Goal: Information Seeking & Learning: Compare options

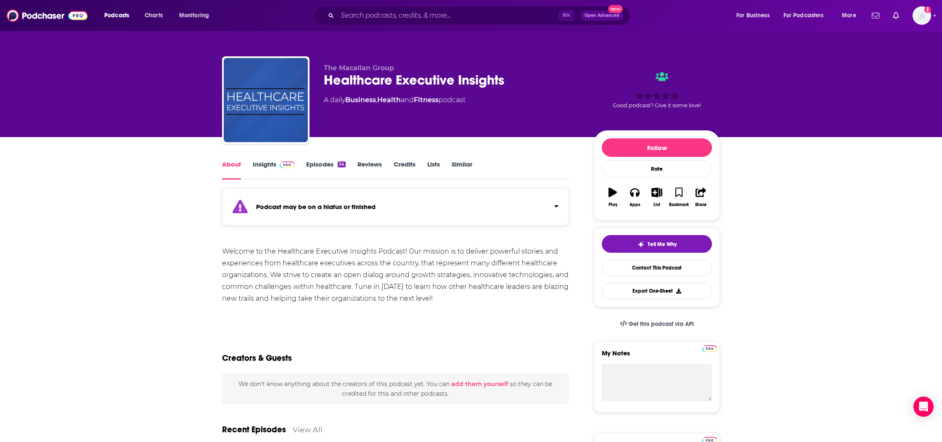
click at [278, 169] on link "Insights" at bounding box center [274, 169] width 42 height 19
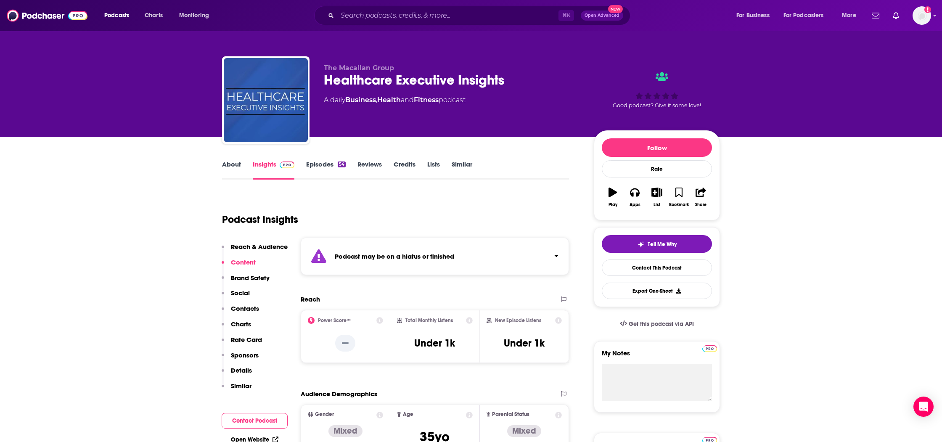
click at [326, 169] on link "Episodes 54" at bounding box center [326, 169] width 40 height 19
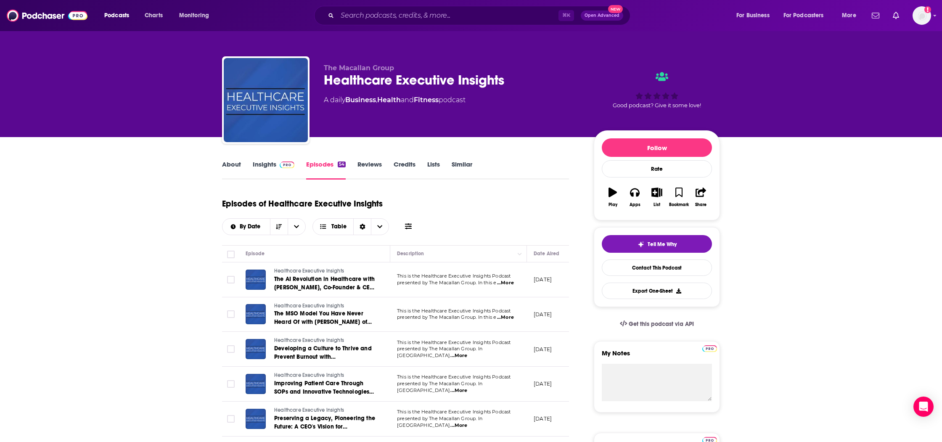
click at [233, 164] on link "About" at bounding box center [231, 169] width 19 height 19
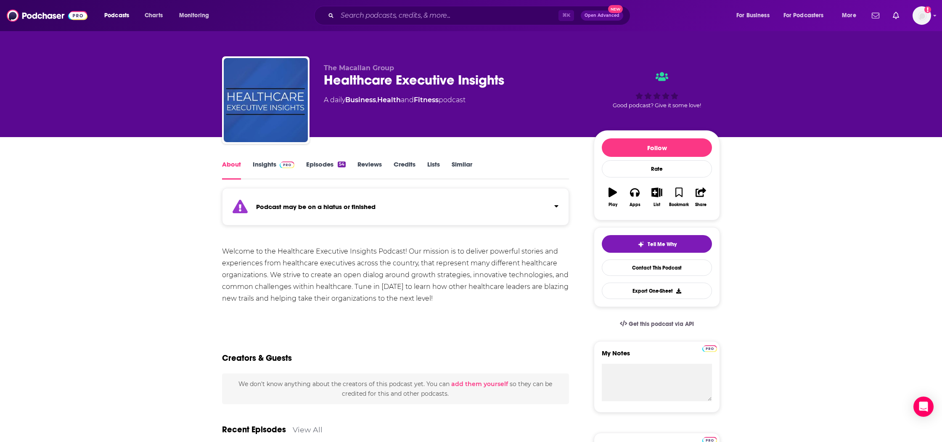
click at [263, 167] on link "Insights" at bounding box center [274, 169] width 42 height 19
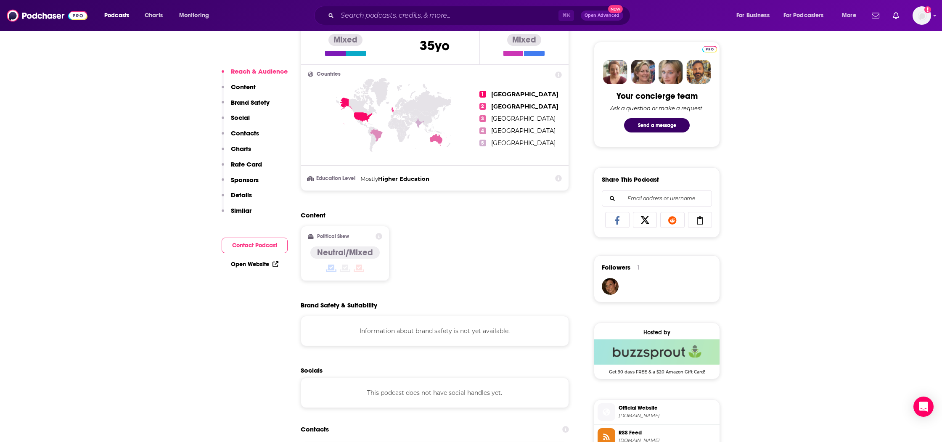
scroll to position [713, 0]
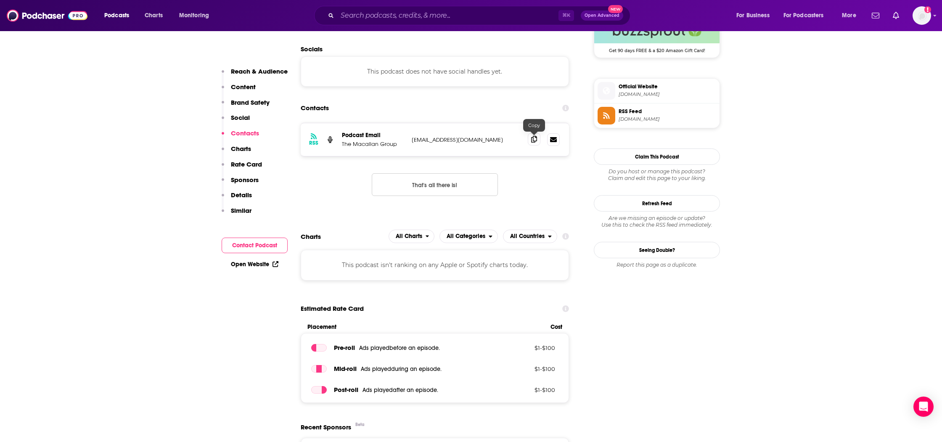
click at [532, 138] on icon at bounding box center [534, 139] width 6 height 7
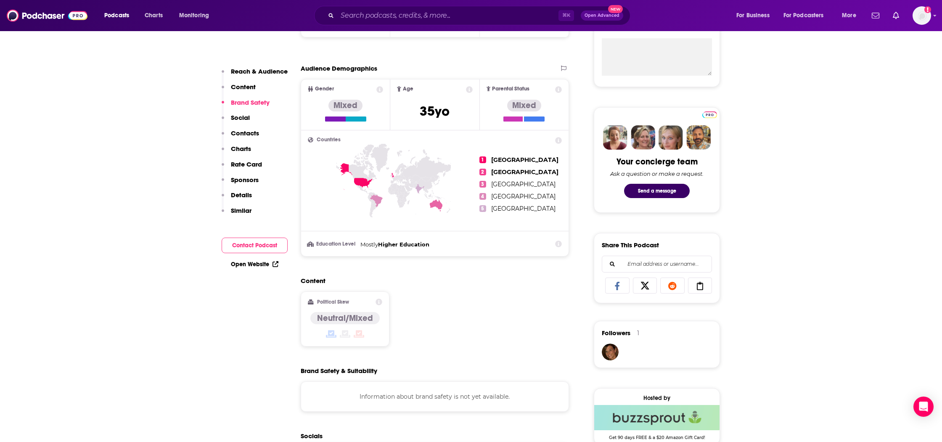
scroll to position [0, 0]
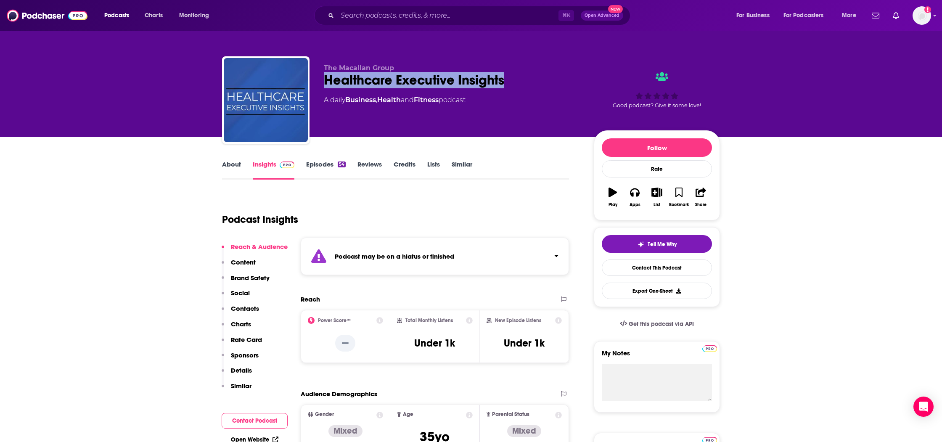
drag, startPoint x: 538, startPoint y: 76, endPoint x: 326, endPoint y: 79, distance: 212.5
click at [326, 79] on div "Healthcare Executive Insights" at bounding box center [452, 80] width 257 height 16
copy h2 "Healthcare Executive Insights"
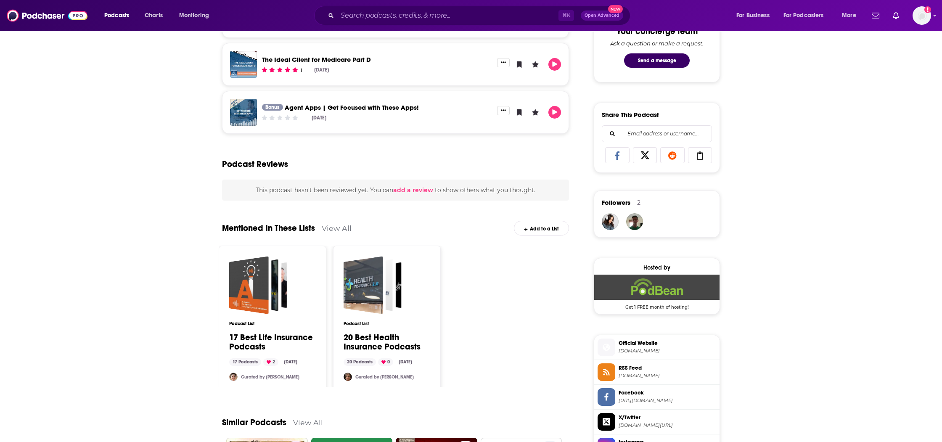
scroll to position [529, 0]
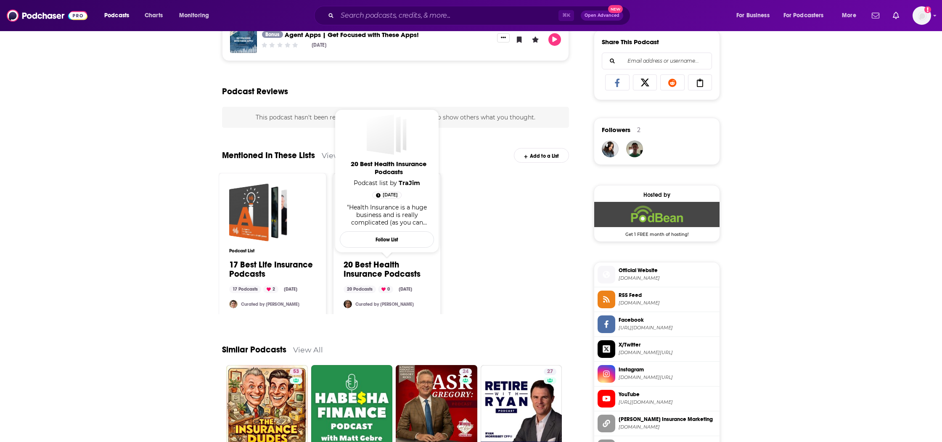
click at [393, 268] on link "20 Best Health Insurance Podcasts" at bounding box center [387, 269] width 87 height 19
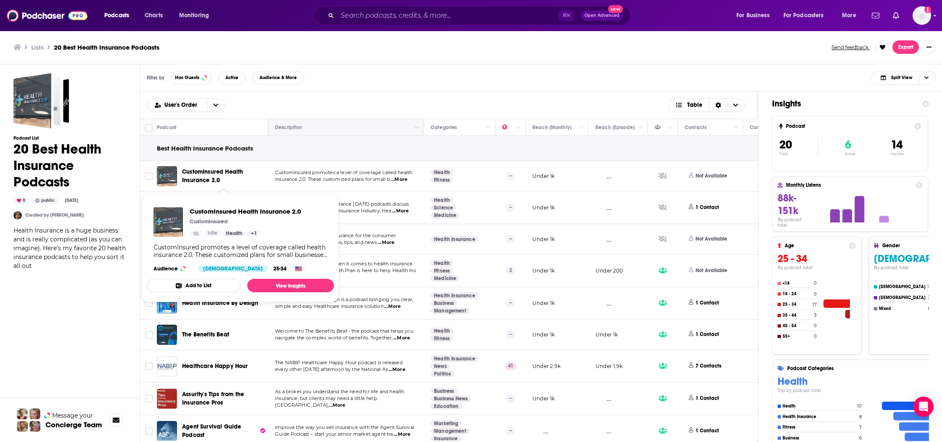
click at [340, 121] on th "Description" at bounding box center [346, 127] width 156 height 17
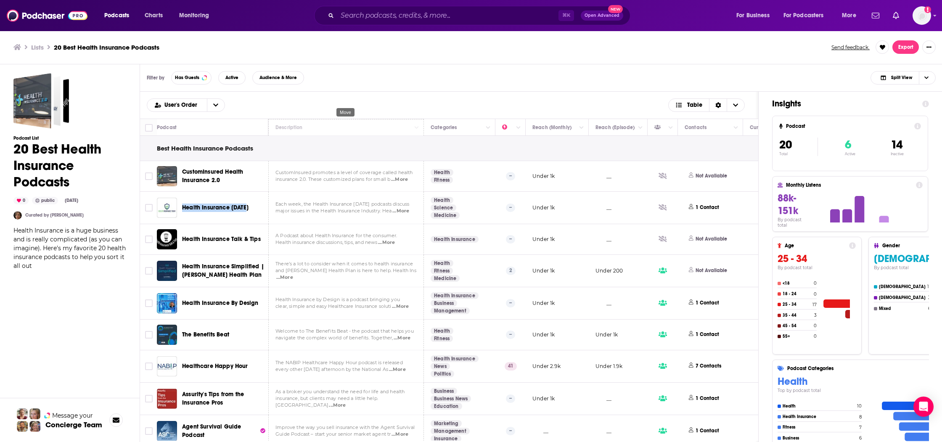
click at [381, 80] on div "Filter by Has Guests Active Audience & More Split View" at bounding box center [541, 77] width 803 height 27
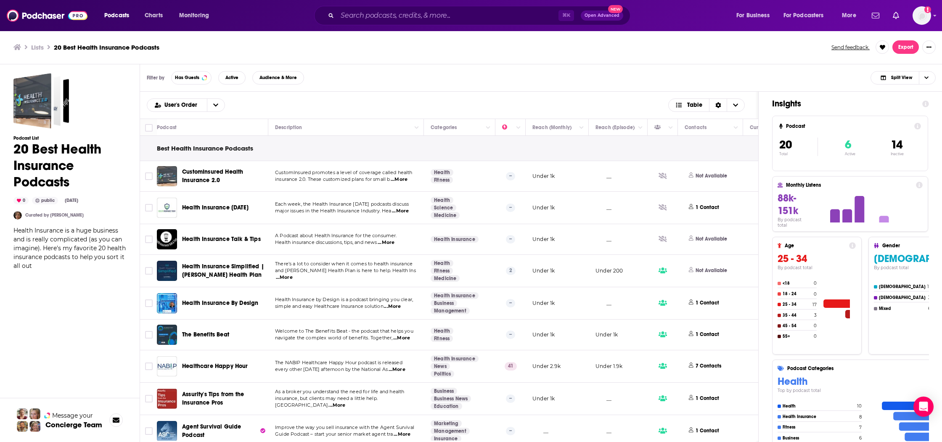
click at [372, 80] on div "Filter by Has Guests Active Audience & More Split View" at bounding box center [541, 77] width 803 height 27
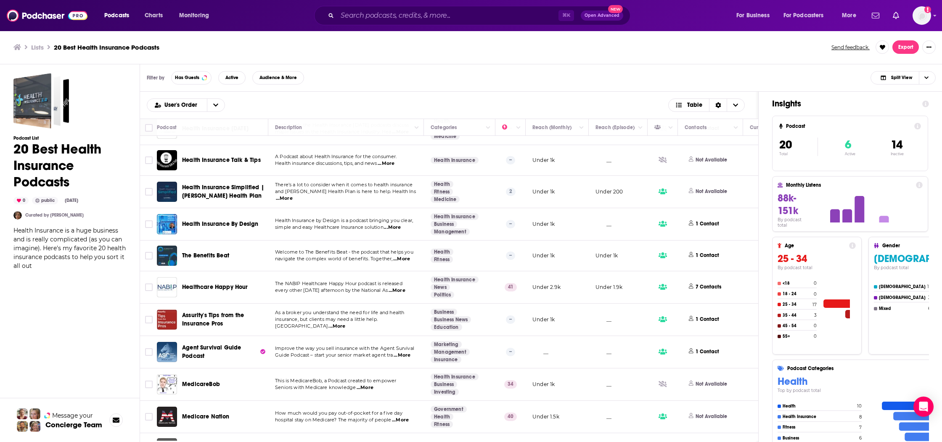
click at [353, 54] on div "Lists 20 Best Health Insurance Podcasts Send feedback. Export" at bounding box center [471, 47] width 943 height 34
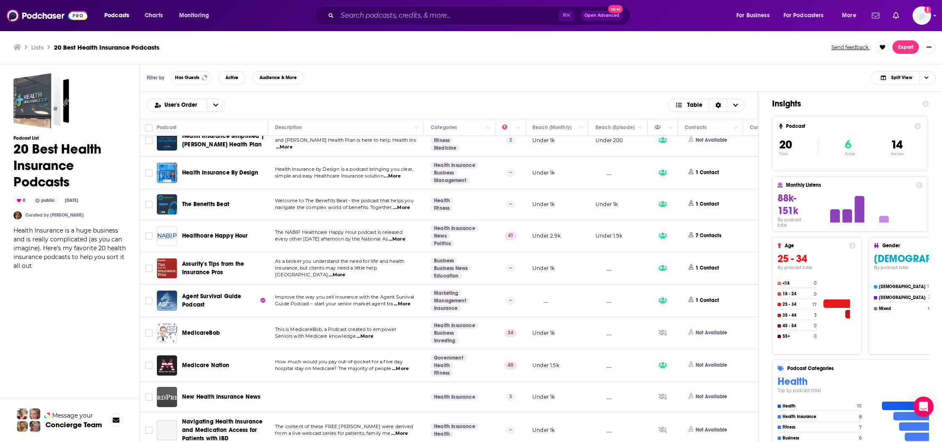
scroll to position [148, 0]
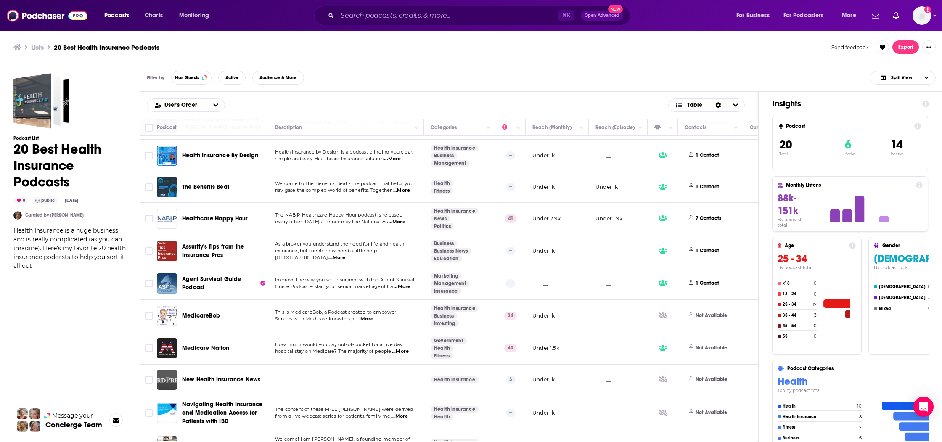
click at [316, 50] on ul "Lists 20 Best Health Insurance Podcasts" at bounding box center [417, 47] width 809 height 8
drag, startPoint x: 314, startPoint y: 59, endPoint x: 200, endPoint y: 200, distance: 181.3
click at [314, 60] on div "Lists 20 Best Health Insurance Podcasts Send feedback. Export" at bounding box center [471, 47] width 943 height 34
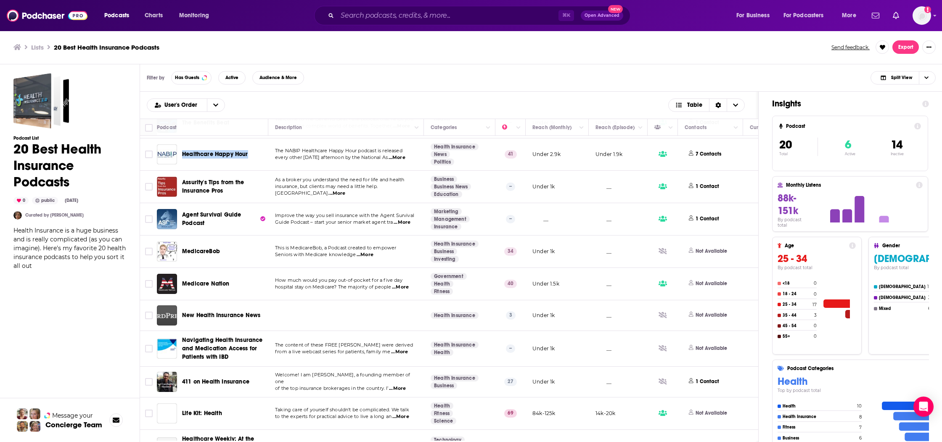
scroll to position [212, 0]
click at [329, 56] on div "Lists 20 Best Health Insurance Podcasts Send feedback. Export" at bounding box center [471, 47] width 943 height 34
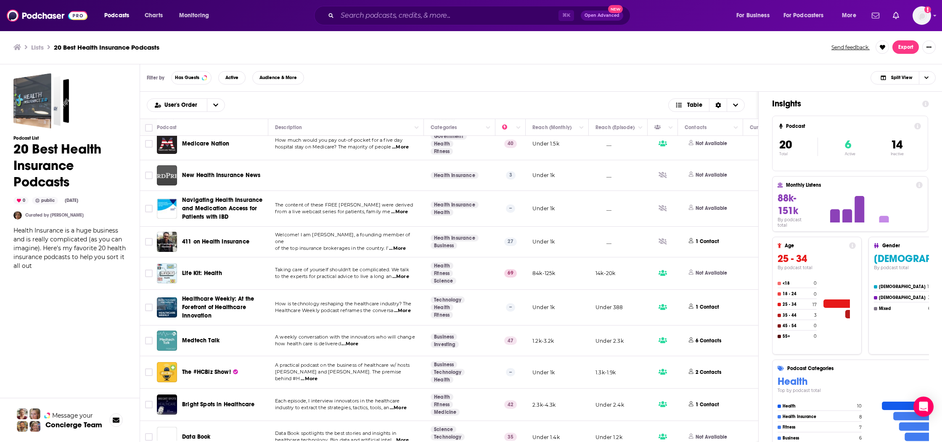
scroll to position [364, 0]
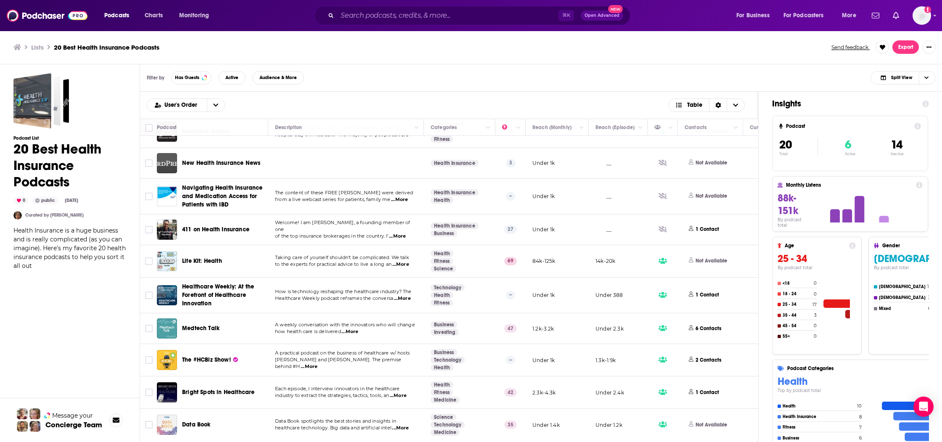
click at [329, 45] on ul "Lists 20 Best Health Insurance Podcasts" at bounding box center [417, 47] width 809 height 8
click at [288, 50] on ul "Lists 20 Best Health Insurance Podcasts" at bounding box center [417, 47] width 809 height 8
click at [249, 51] on ul "Lists 20 Best Health Insurance Podcasts" at bounding box center [417, 47] width 809 height 8
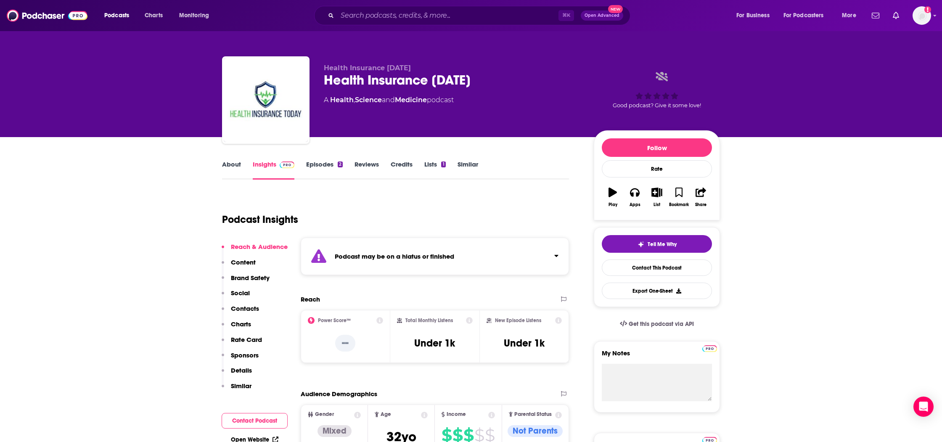
click at [324, 167] on link "Episodes 2" at bounding box center [324, 169] width 37 height 19
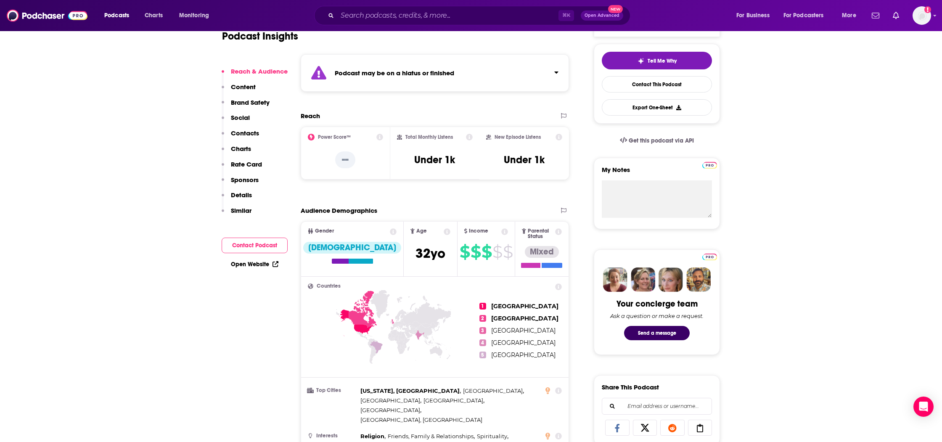
scroll to position [63, 0]
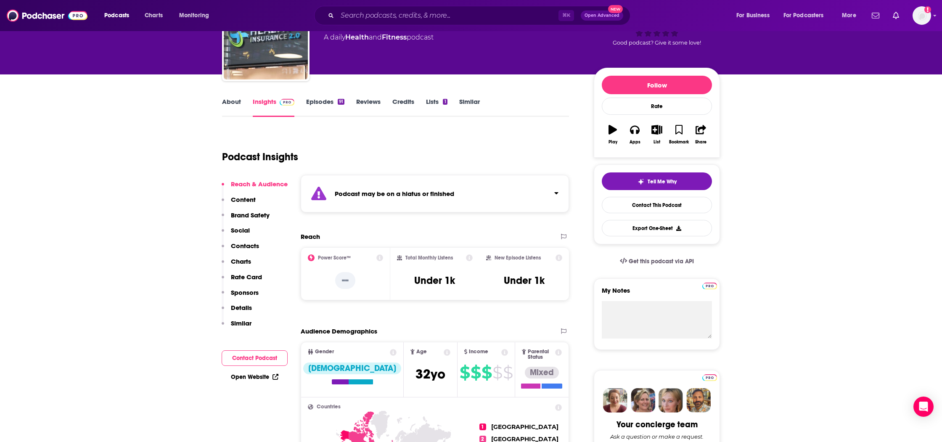
click at [326, 105] on link "Episodes 91" at bounding box center [325, 107] width 38 height 19
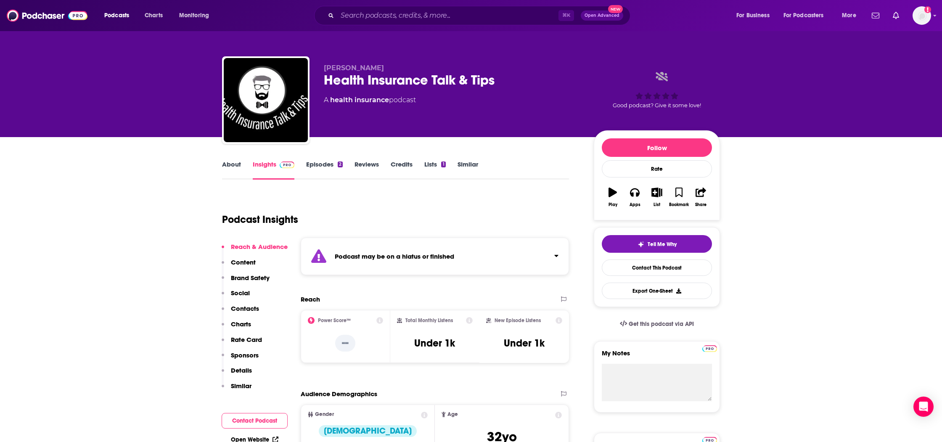
click at [329, 162] on link "Episodes 2" at bounding box center [324, 169] width 37 height 19
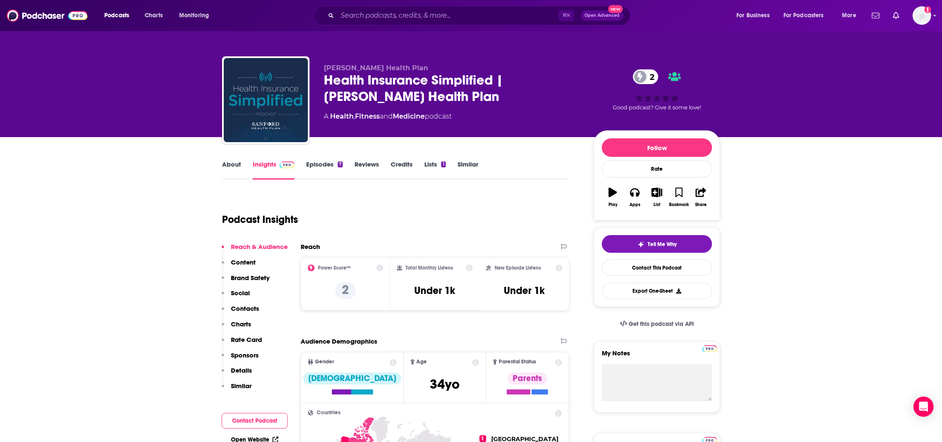
click at [308, 165] on link "Episodes 7" at bounding box center [324, 169] width 37 height 19
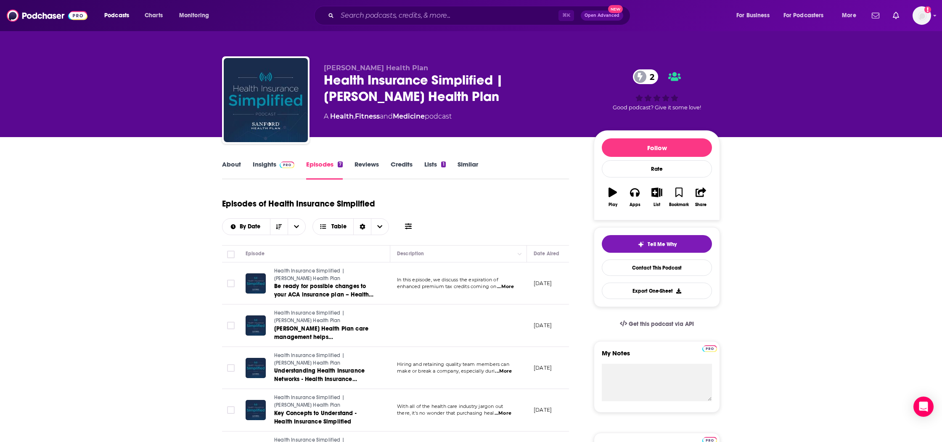
click at [271, 165] on link "Insights" at bounding box center [274, 169] width 42 height 19
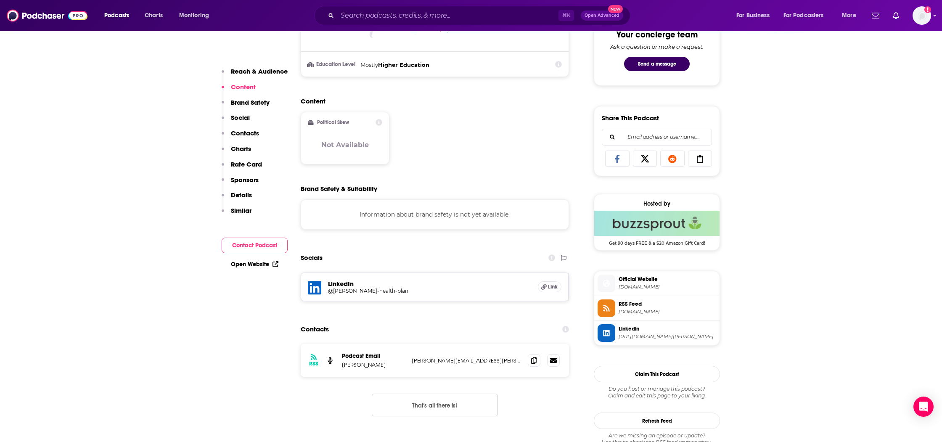
scroll to position [454, 0]
click at [538, 361] on span at bounding box center [534, 359] width 13 height 13
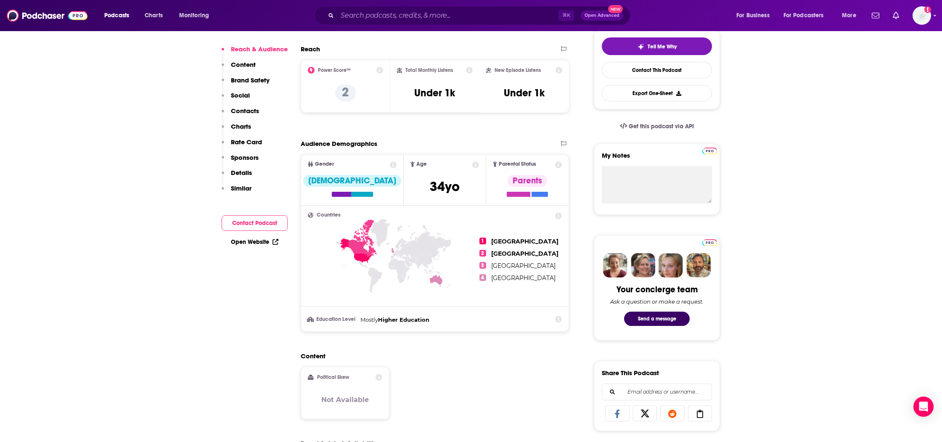
scroll to position [0, 0]
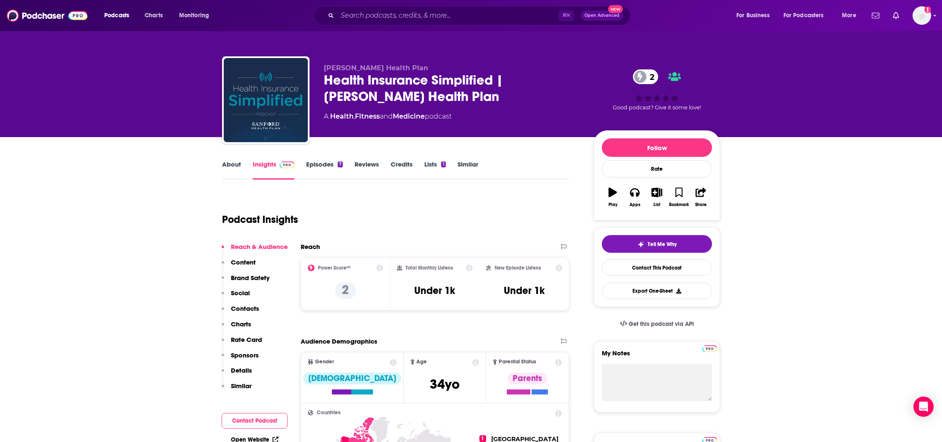
click at [402, 94] on div "Health Insurance Simplified | Sanford Health Plan 2" at bounding box center [452, 88] width 257 height 33
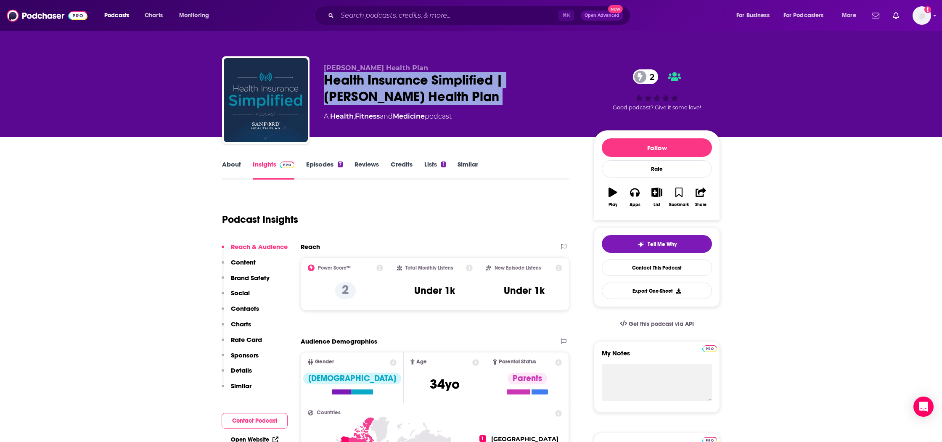
click at [402, 94] on div "Health Insurance Simplified | Sanford Health Plan 2" at bounding box center [452, 88] width 257 height 33
copy div "Health Insurance Simplified | Sanford Health Plan 2"
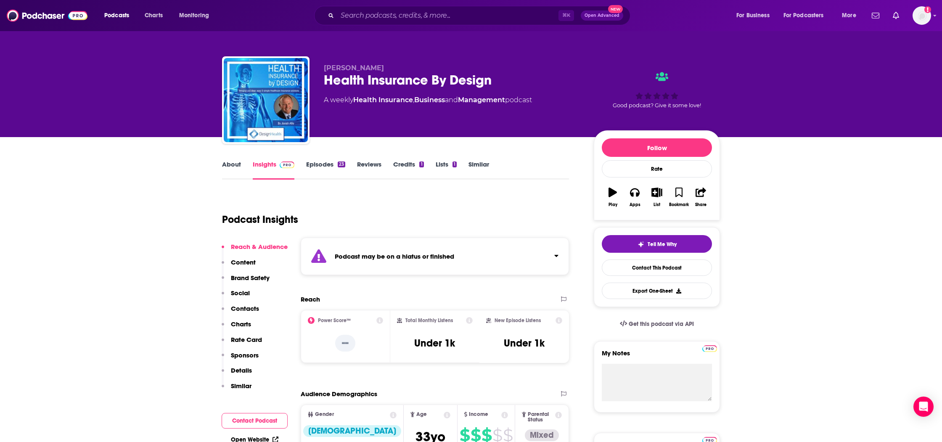
click at [321, 164] on link "Episodes 23" at bounding box center [325, 169] width 39 height 19
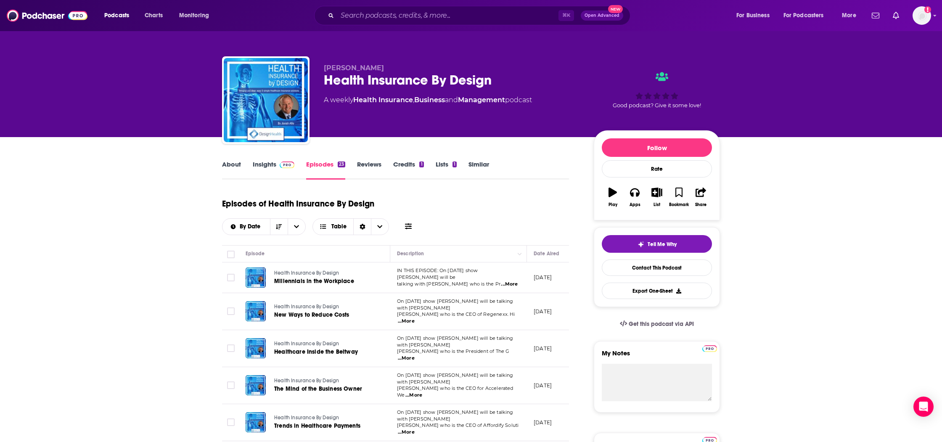
click at [267, 165] on link "Insights" at bounding box center [274, 169] width 42 height 19
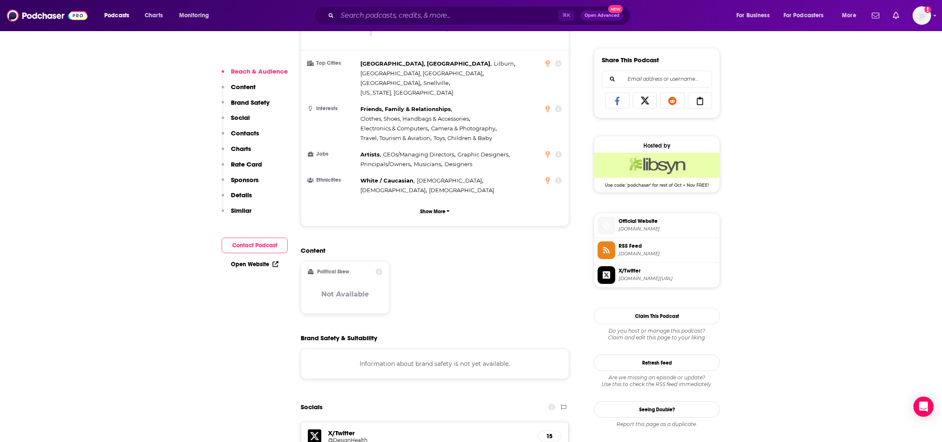
scroll to position [703, 0]
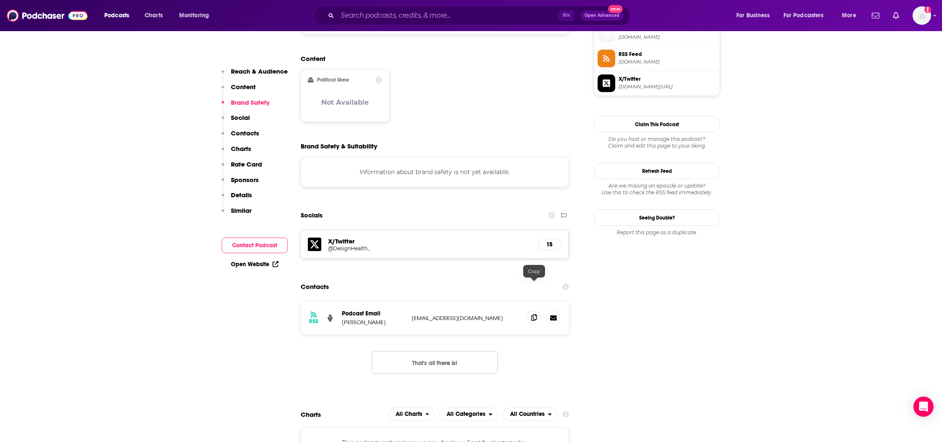
click at [539, 311] on span at bounding box center [534, 317] width 13 height 13
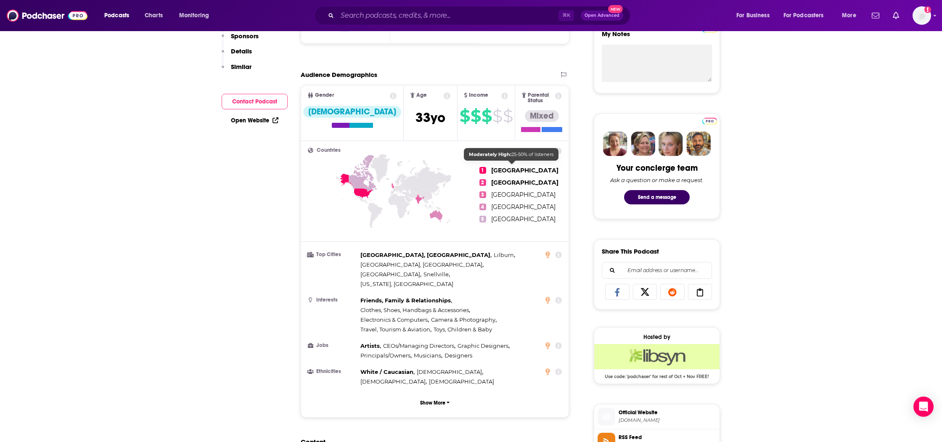
scroll to position [0, 0]
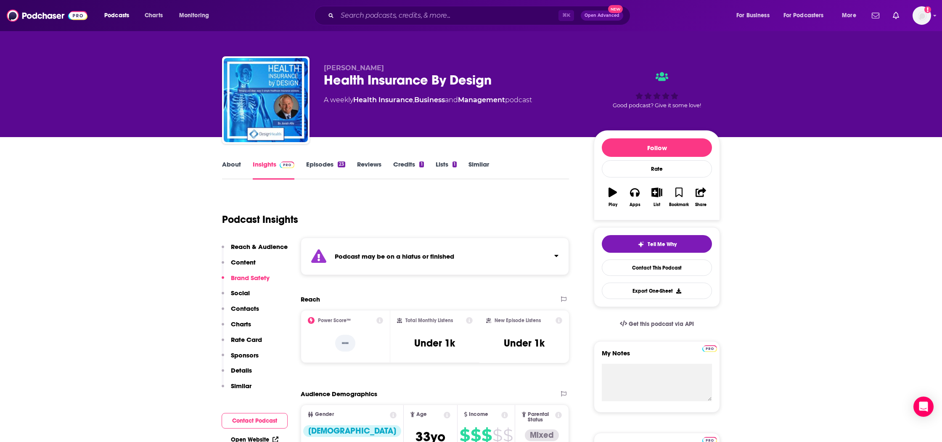
click at [325, 167] on link "Episodes 23" at bounding box center [325, 169] width 39 height 19
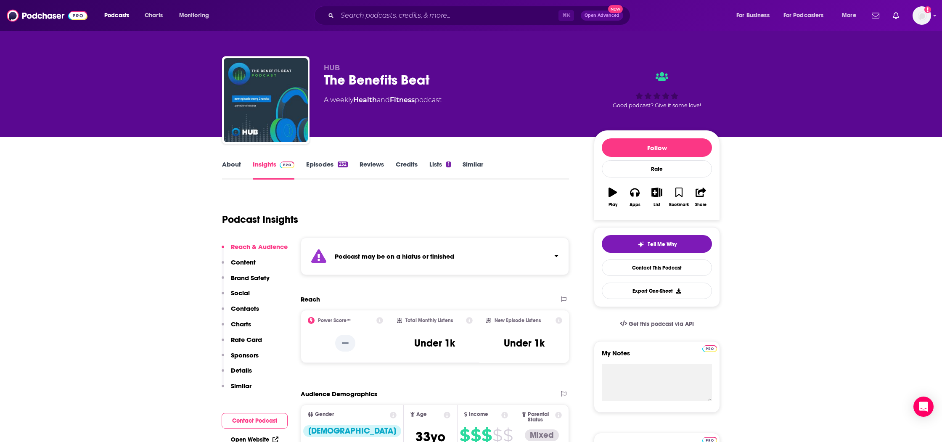
click at [319, 162] on link "Episodes 232" at bounding box center [327, 169] width 42 height 19
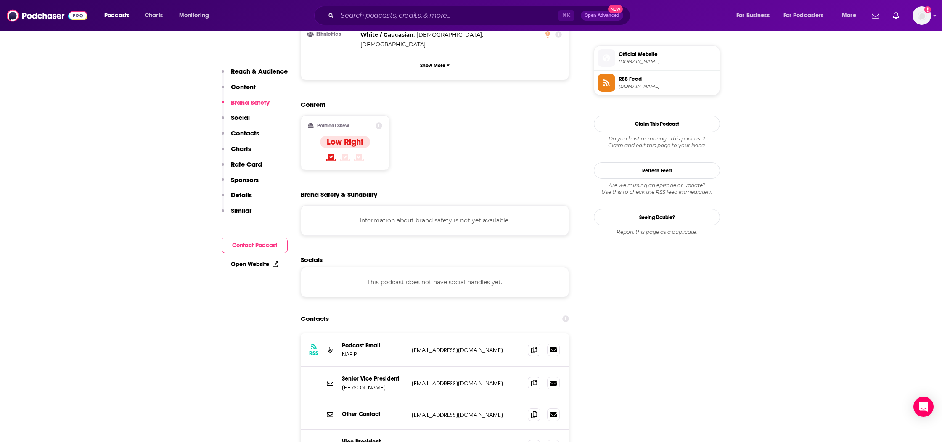
scroll to position [627, 0]
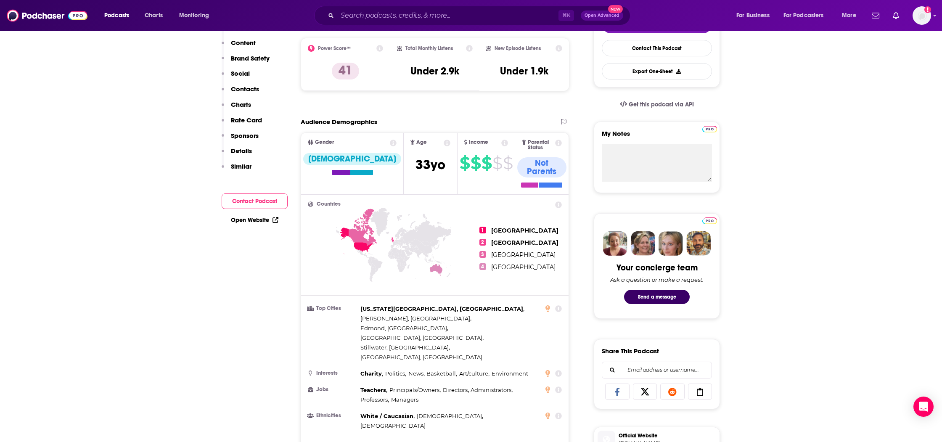
scroll to position [0, 0]
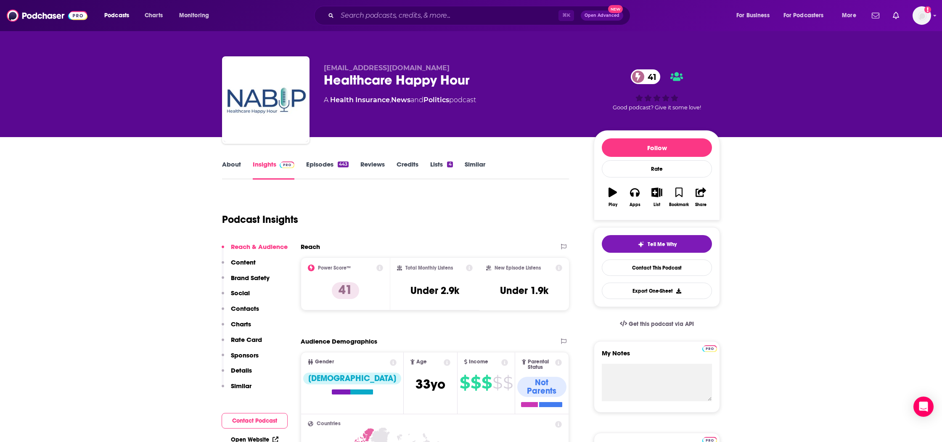
click at [318, 159] on div "About Insights Episodes 443 Reviews Credits Lists 4 Similar" at bounding box center [395, 169] width 347 height 21
click at [317, 164] on link "Episodes 443" at bounding box center [327, 169] width 42 height 19
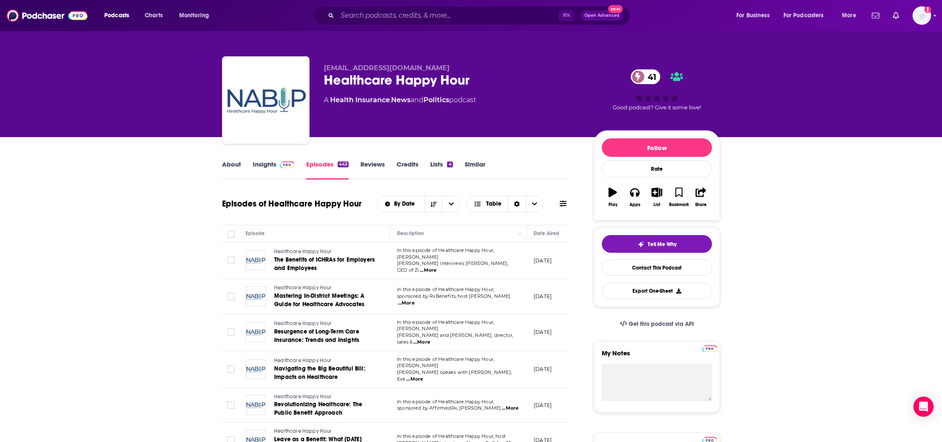
click at [437, 267] on span "...More" at bounding box center [428, 270] width 17 height 7
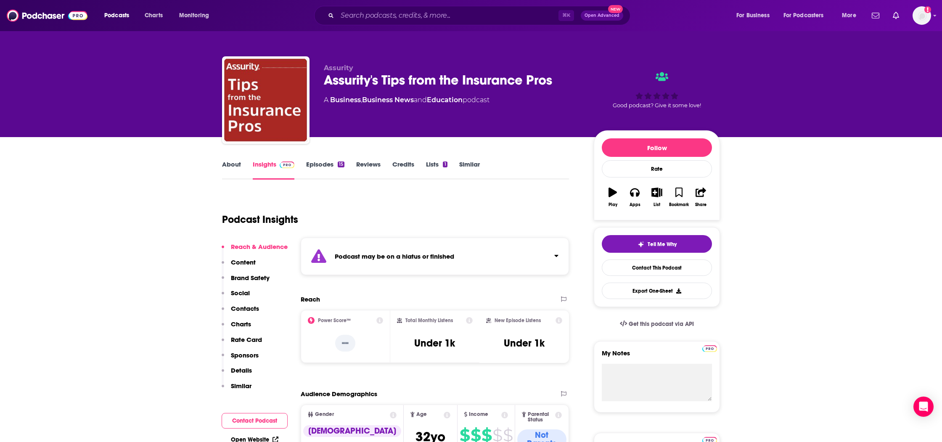
click at [324, 166] on link "Episodes 15" at bounding box center [325, 169] width 38 height 19
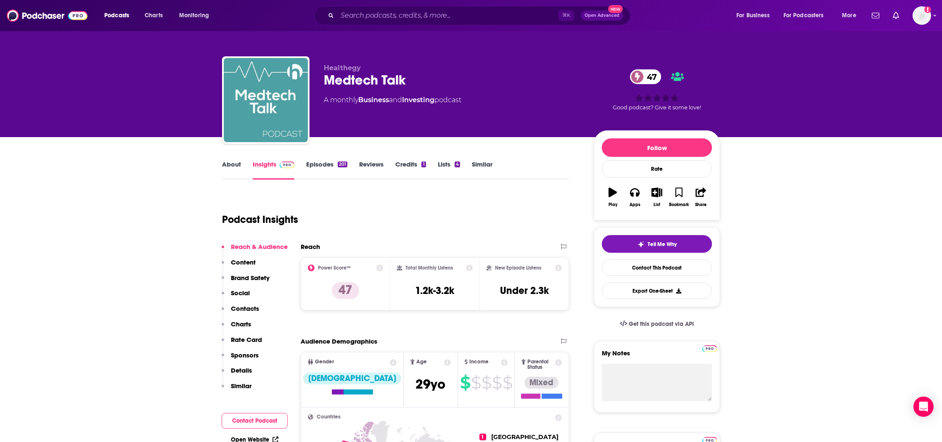
click at [310, 170] on link "Episodes 201" at bounding box center [326, 169] width 41 height 19
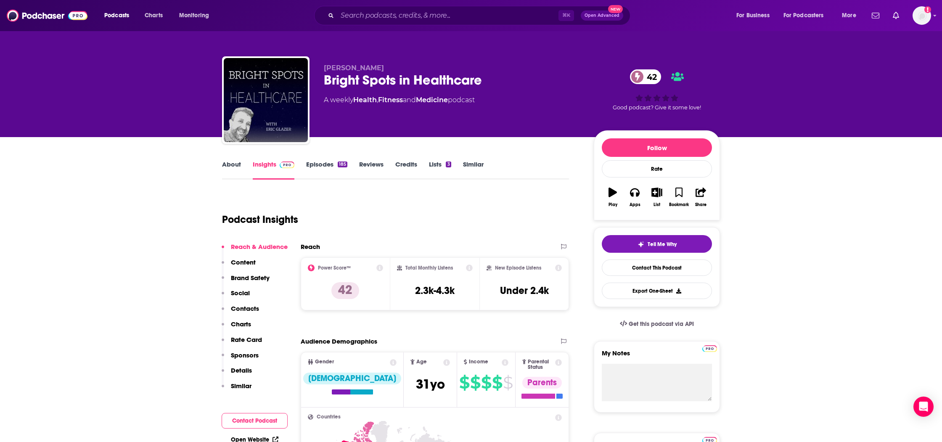
click at [319, 168] on link "Episodes 185" at bounding box center [326, 169] width 41 height 19
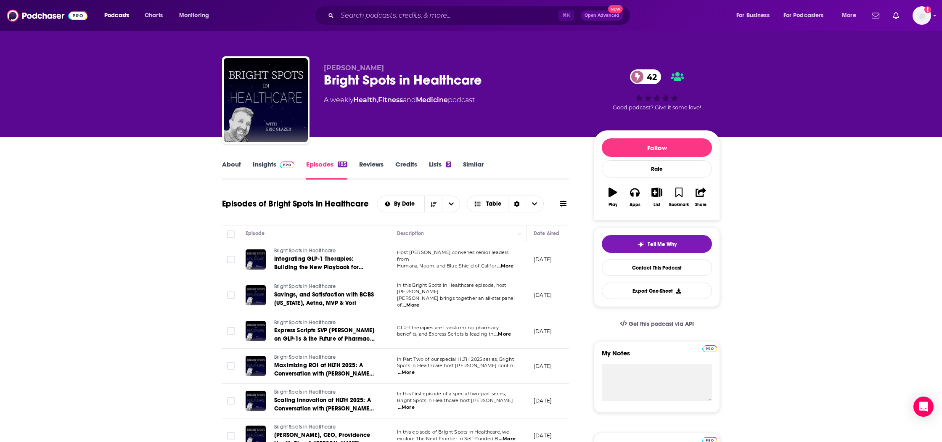
click at [255, 168] on link "Insights" at bounding box center [274, 169] width 42 height 19
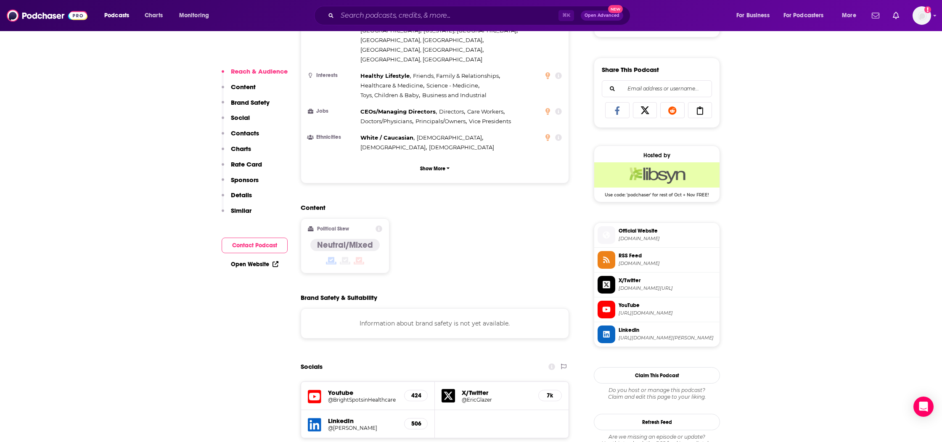
scroll to position [610, 0]
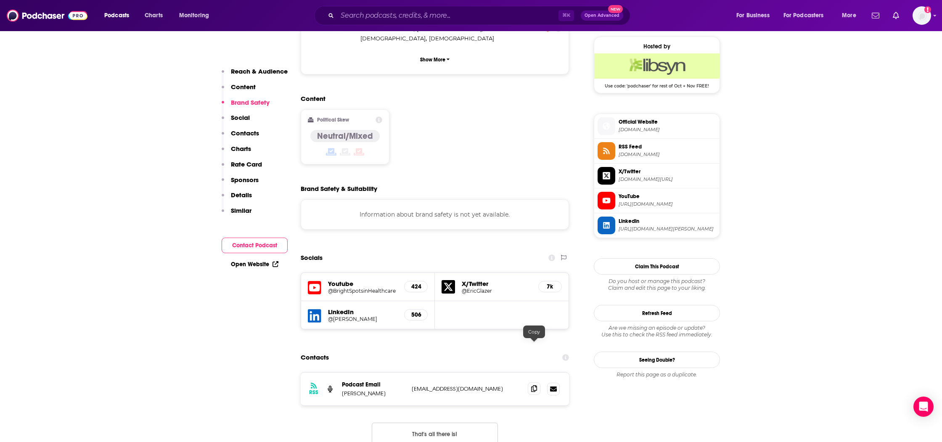
click at [538, 382] on span at bounding box center [534, 388] width 13 height 13
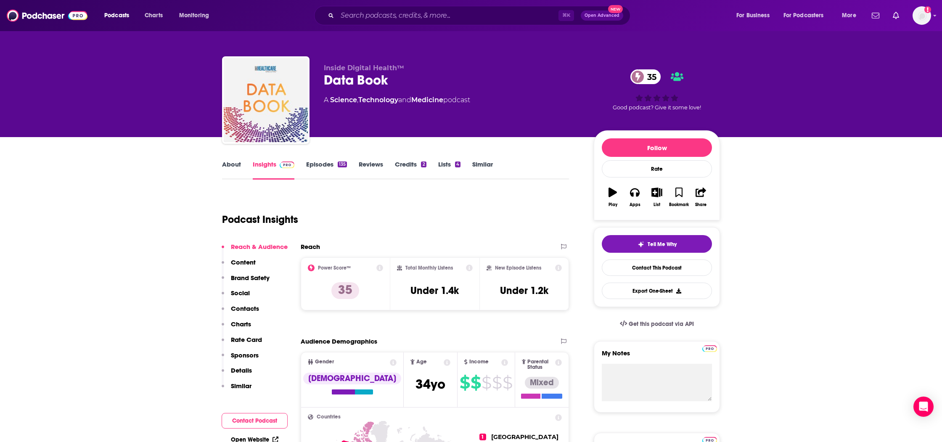
click at [324, 161] on link "Episodes 135" at bounding box center [326, 169] width 41 height 19
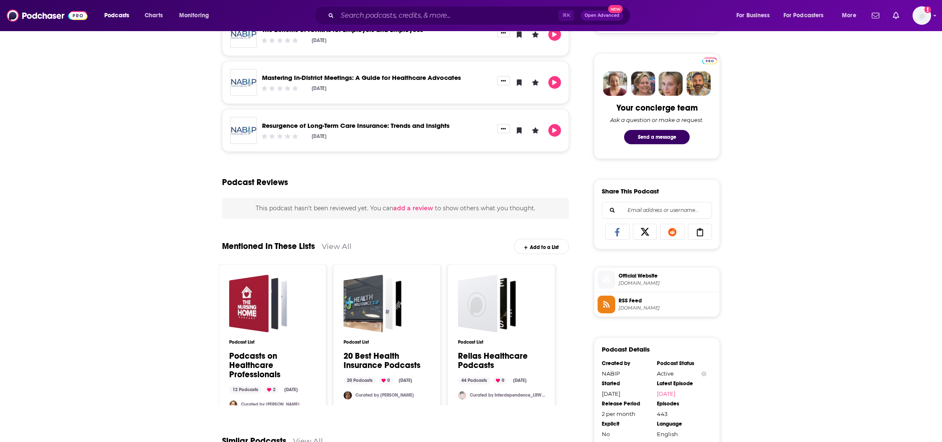
scroll to position [455, 0]
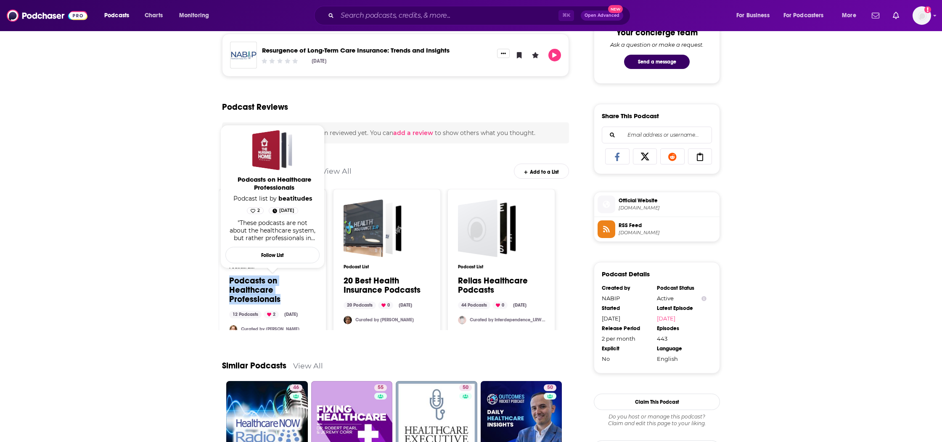
click at [156, 296] on div "About Insights Episodes 443 Reviews Credits Lists 4 Similar The NABIP Healthcar…" at bounding box center [471, 107] width 942 height 851
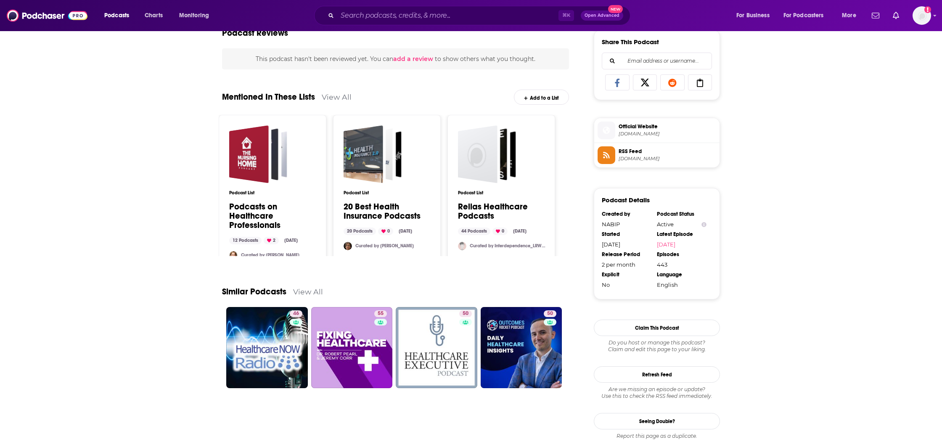
scroll to position [546, 0]
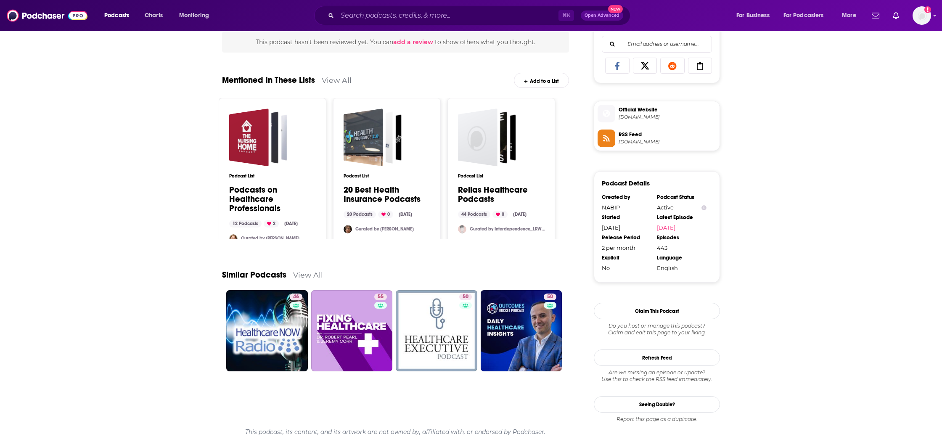
click at [320, 274] on link "View All" at bounding box center [308, 274] width 30 height 9
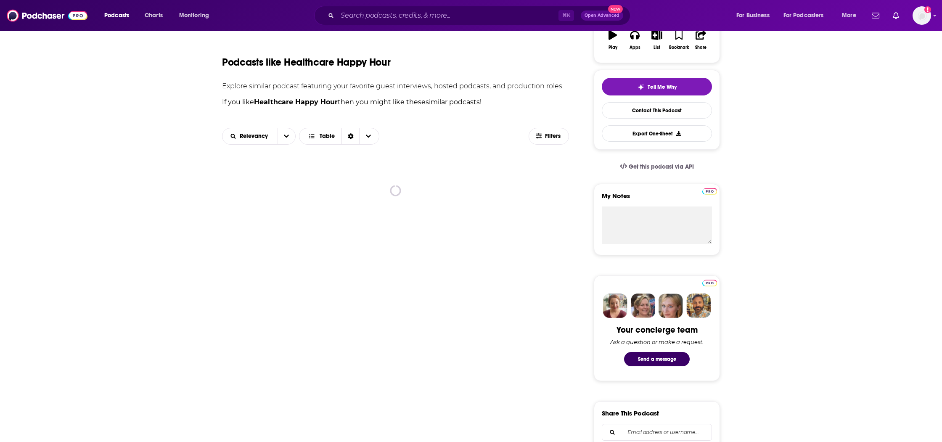
scroll to position [159, 0]
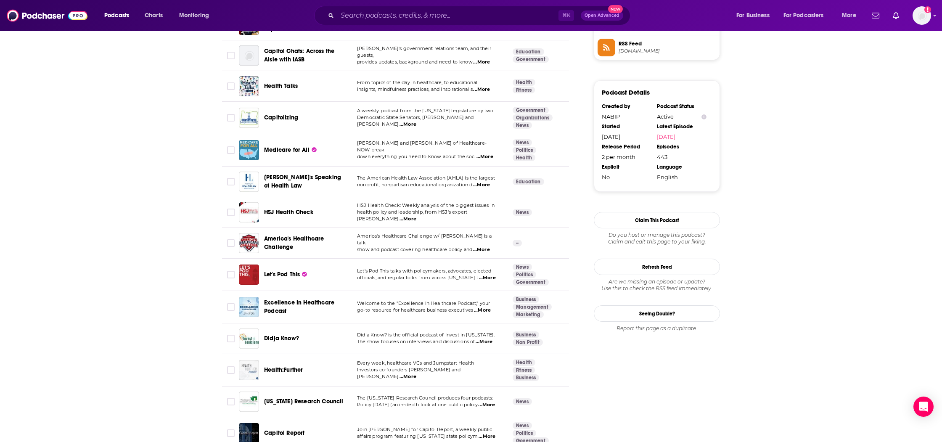
scroll to position [636, 0]
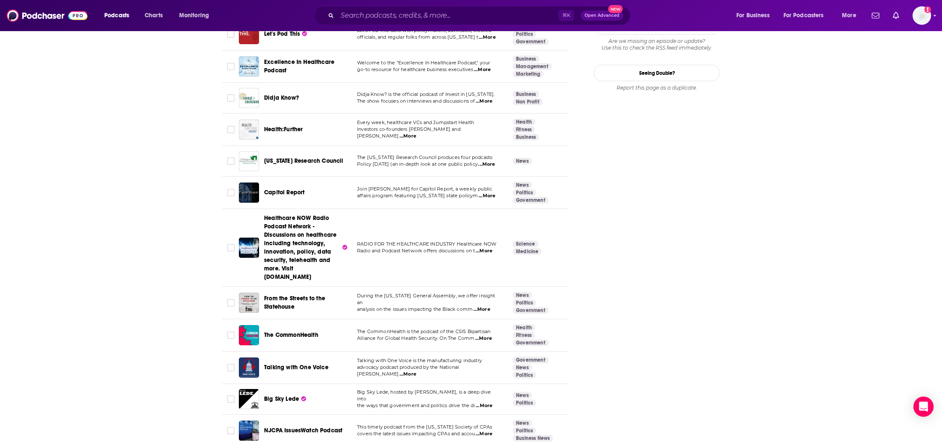
scroll to position [876, 0]
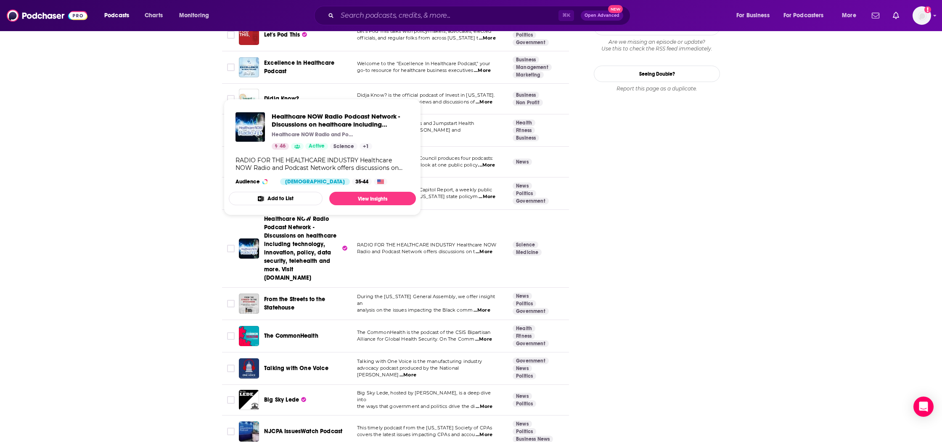
click at [307, 228] on span "Healthcare NOW Radio Podcast Network - Discussions on healthcare including tech…" at bounding box center [300, 248] width 72 height 66
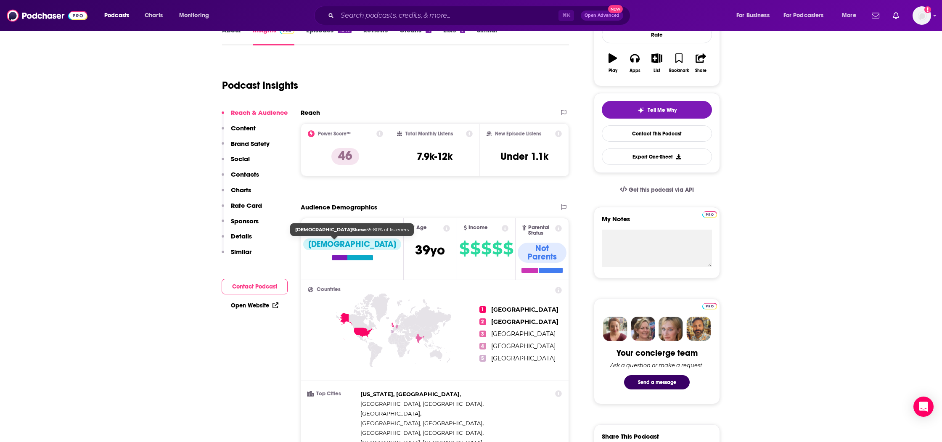
scroll to position [5, 0]
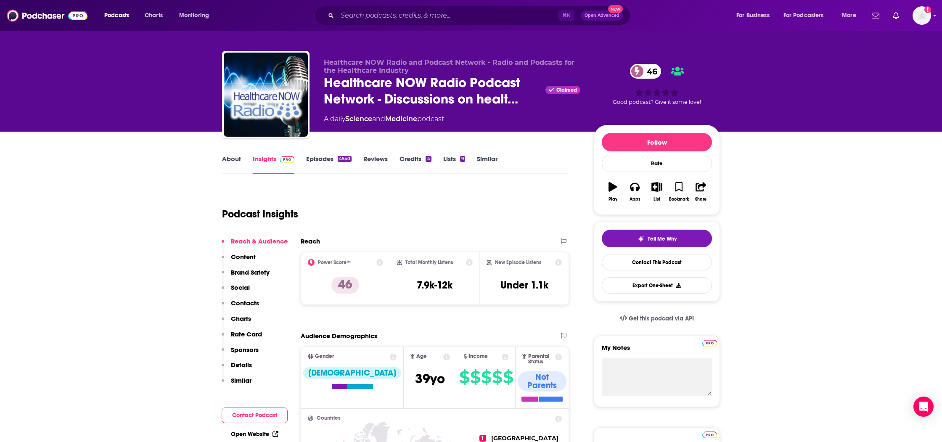
click at [316, 159] on link "Episodes 4540" at bounding box center [328, 164] width 45 height 19
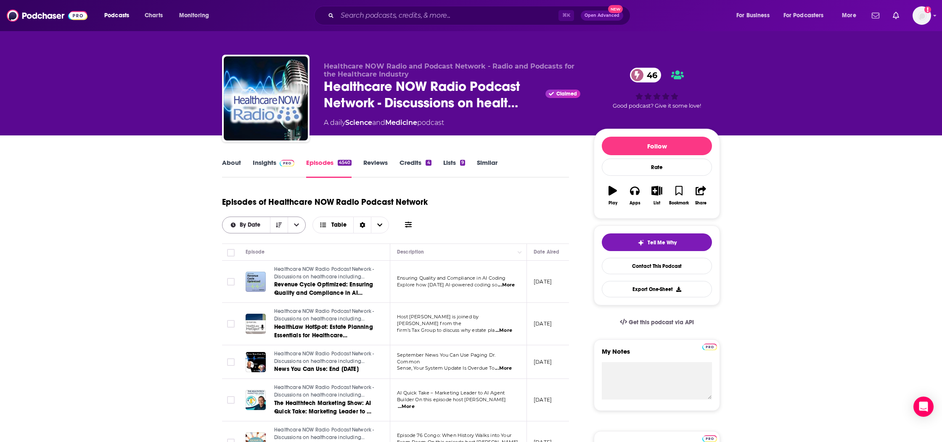
scroll to position [0, 0]
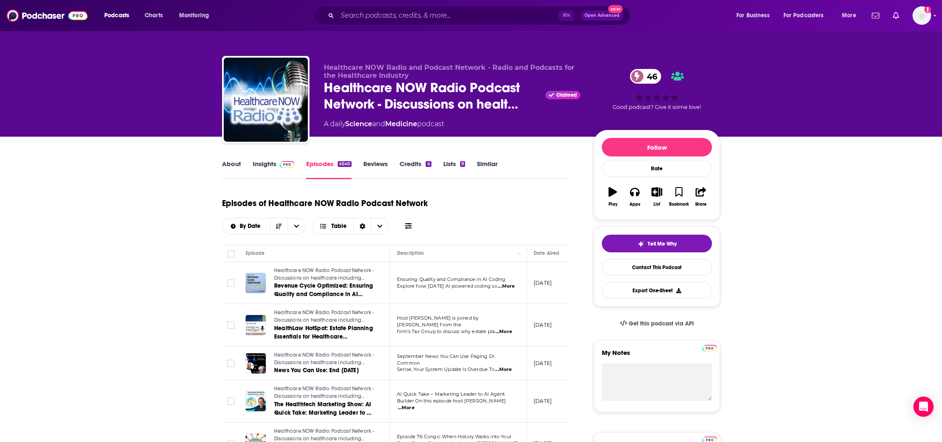
click at [273, 167] on link "Insights" at bounding box center [274, 169] width 42 height 19
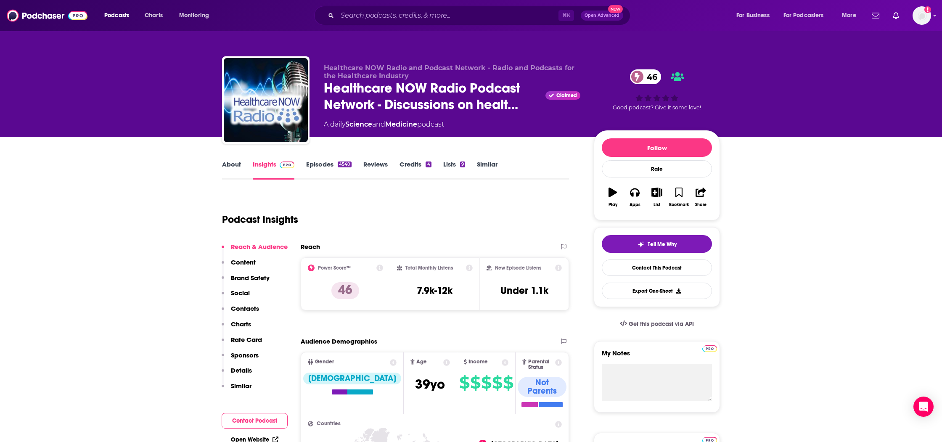
click at [322, 163] on link "Episodes 4540" at bounding box center [328, 169] width 45 height 19
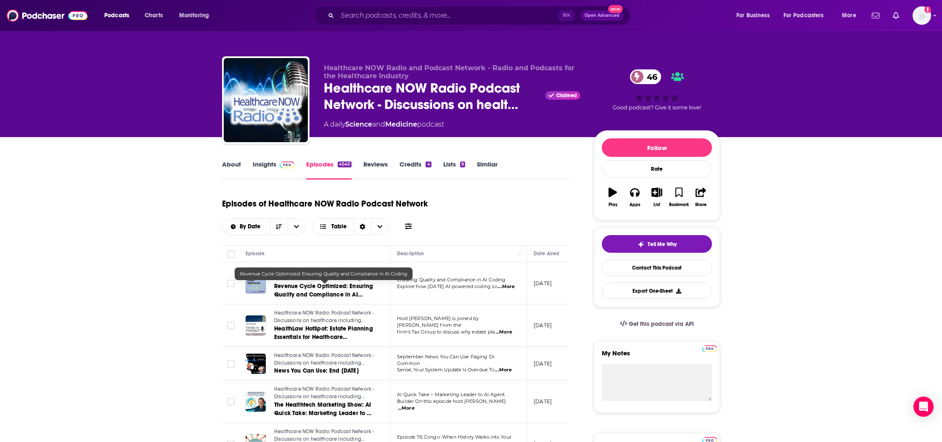
click at [285, 295] on span "Revenue Cycle Optimized: Ensuring Quality and Compliance in AI Coding" at bounding box center [323, 295] width 99 height 24
click at [265, 170] on link "Insights" at bounding box center [274, 169] width 42 height 19
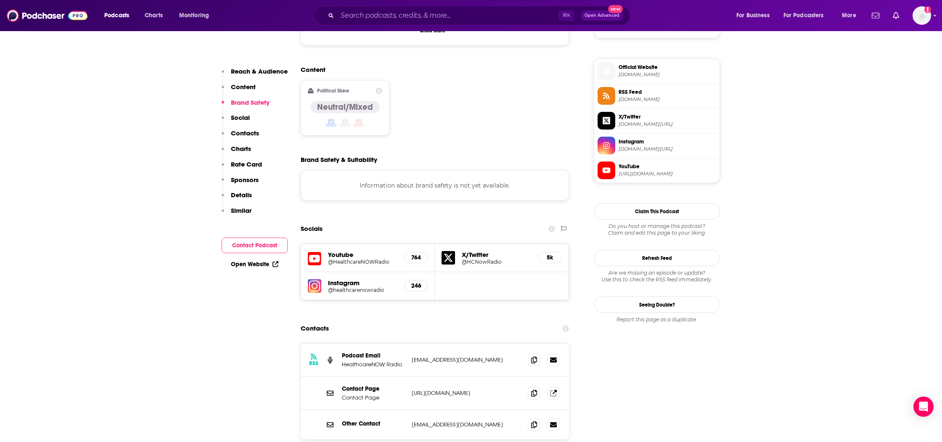
scroll to position [665, 0]
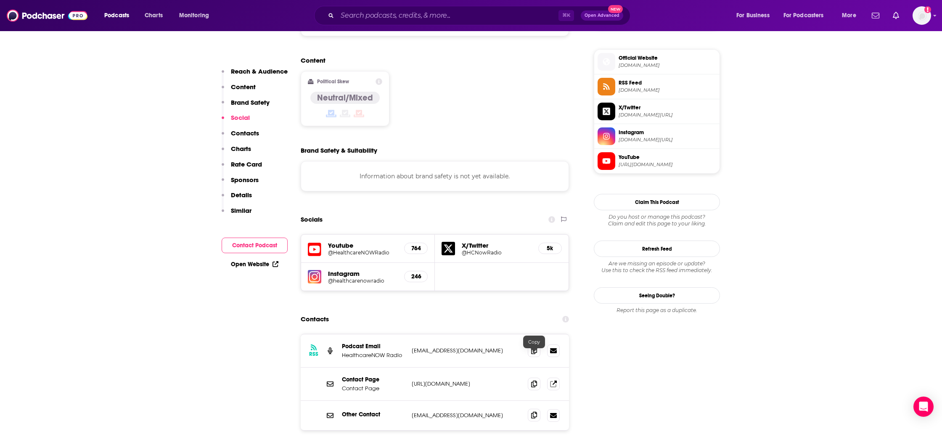
click at [537, 412] on icon at bounding box center [534, 415] width 6 height 7
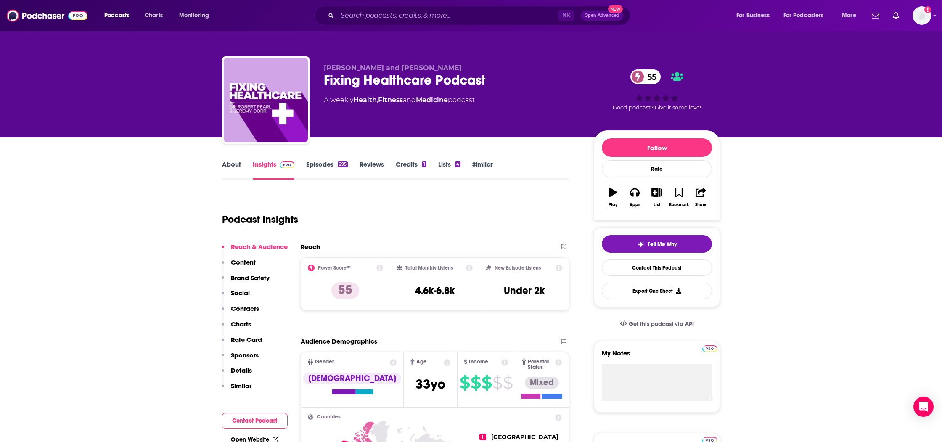
click at [323, 165] on link "Episodes 295" at bounding box center [327, 169] width 42 height 19
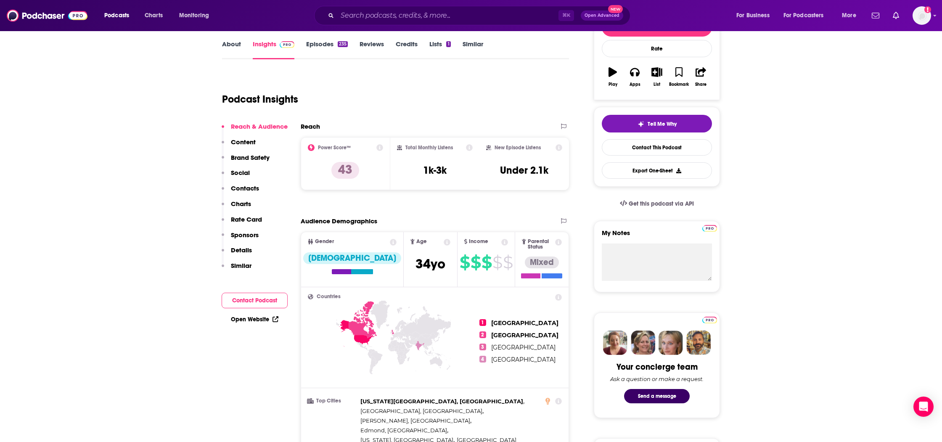
scroll to position [16, 0]
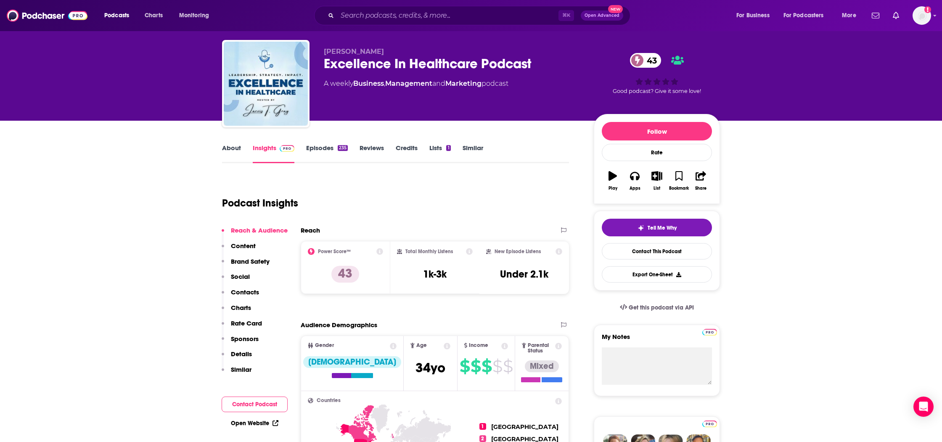
click at [324, 150] on link "Episodes 235" at bounding box center [327, 153] width 42 height 19
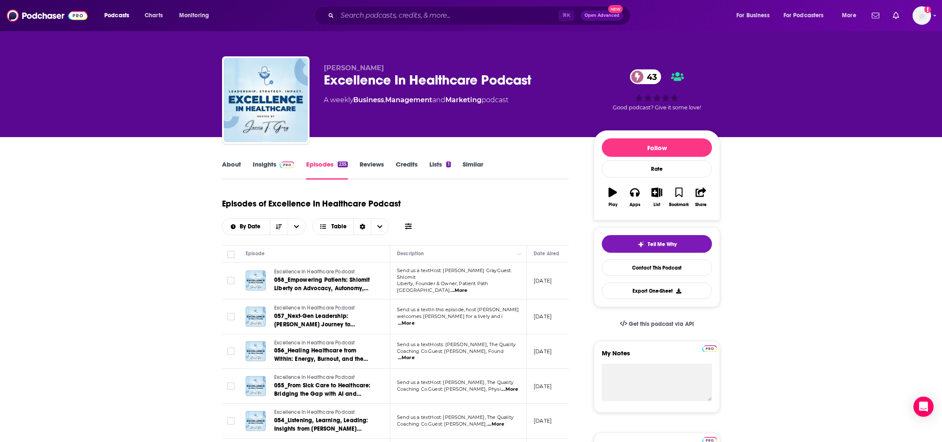
click at [227, 164] on link "About" at bounding box center [231, 169] width 19 height 19
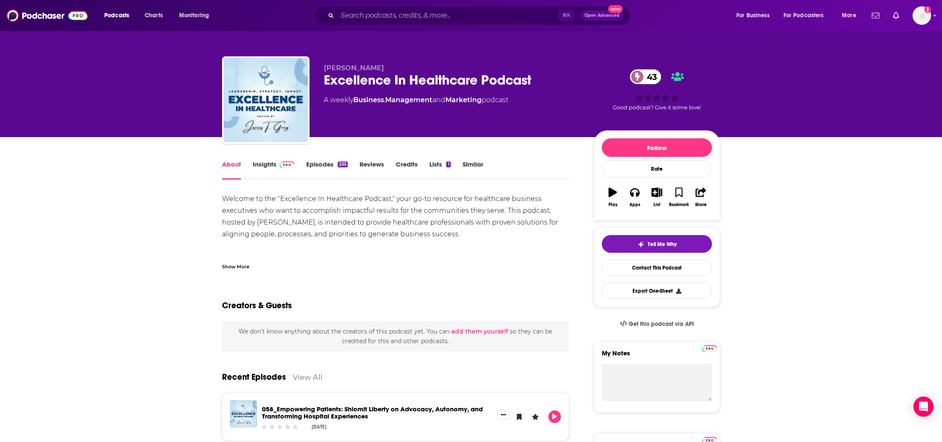
click at [264, 161] on link "Insights" at bounding box center [274, 169] width 42 height 19
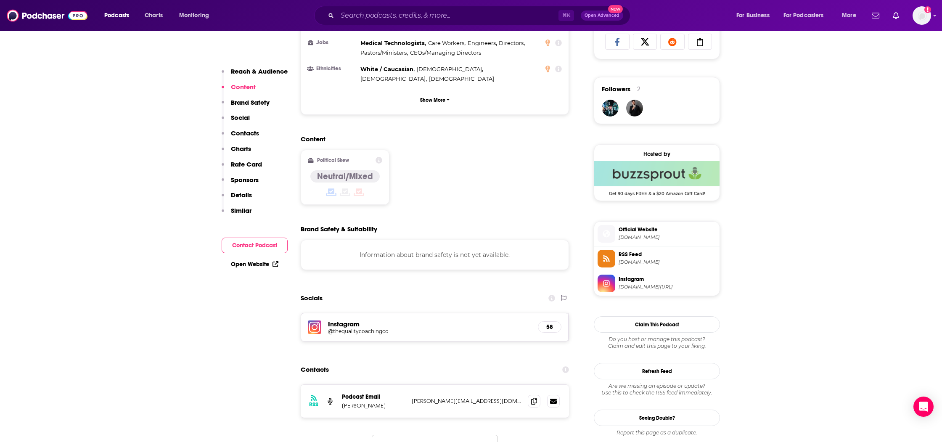
scroll to position [570, 0]
click at [536, 397] on icon at bounding box center [534, 400] width 6 height 7
